Goal: Task Accomplishment & Management: Manage account settings

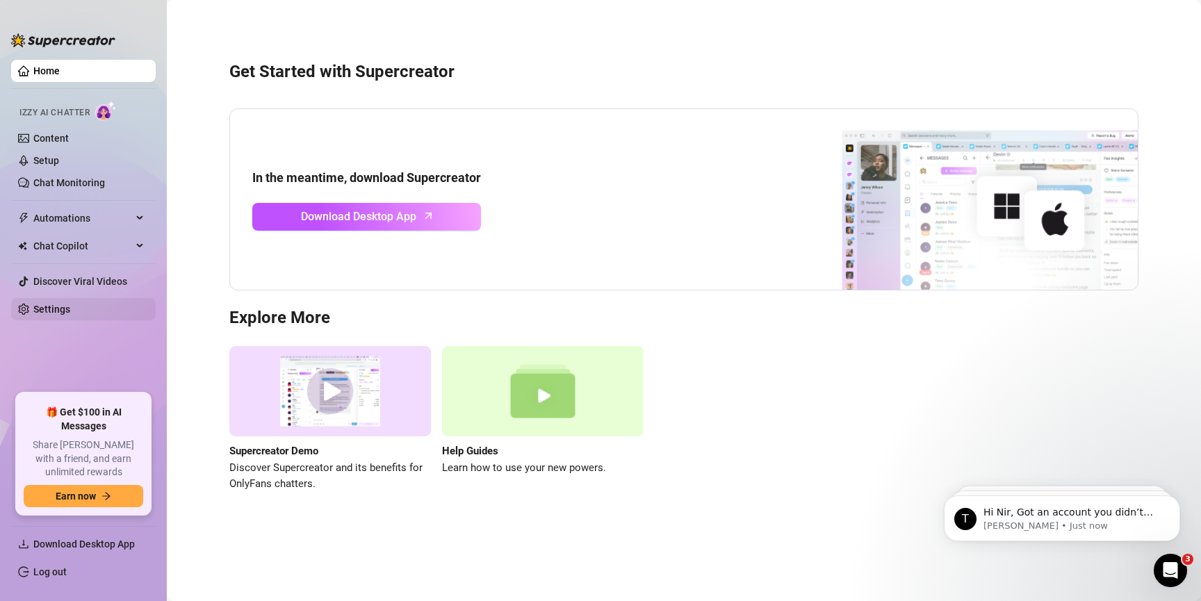
click at [70, 304] on link "Settings" at bounding box center [51, 309] width 37 height 11
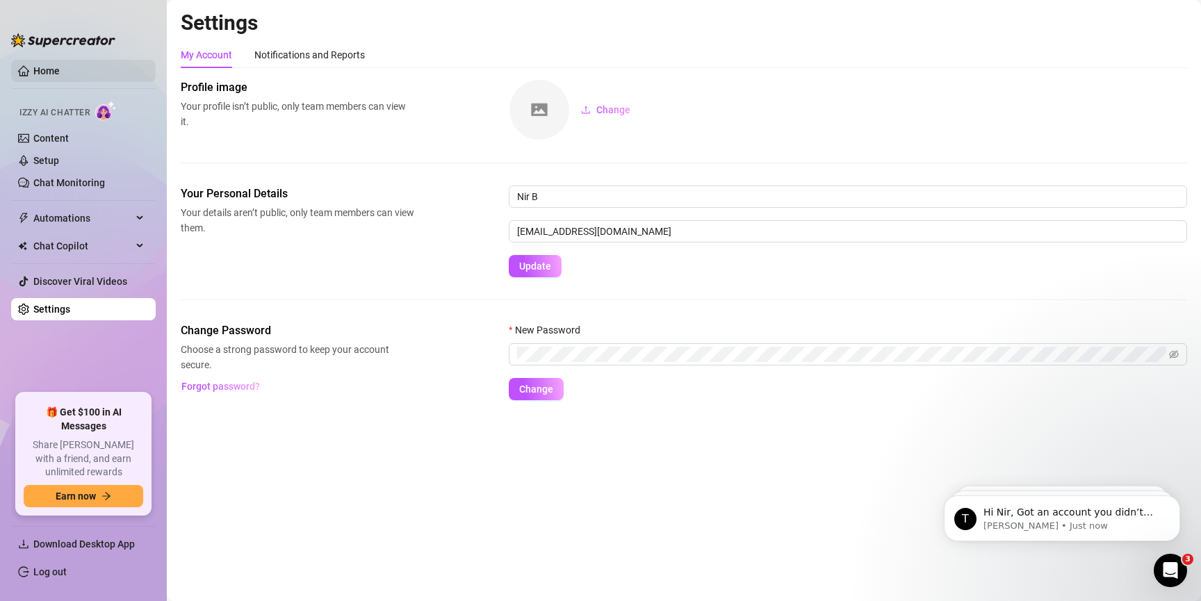
click at [60, 70] on link "Home" at bounding box center [46, 70] width 26 height 11
